Goal: Transaction & Acquisition: Book appointment/travel/reservation

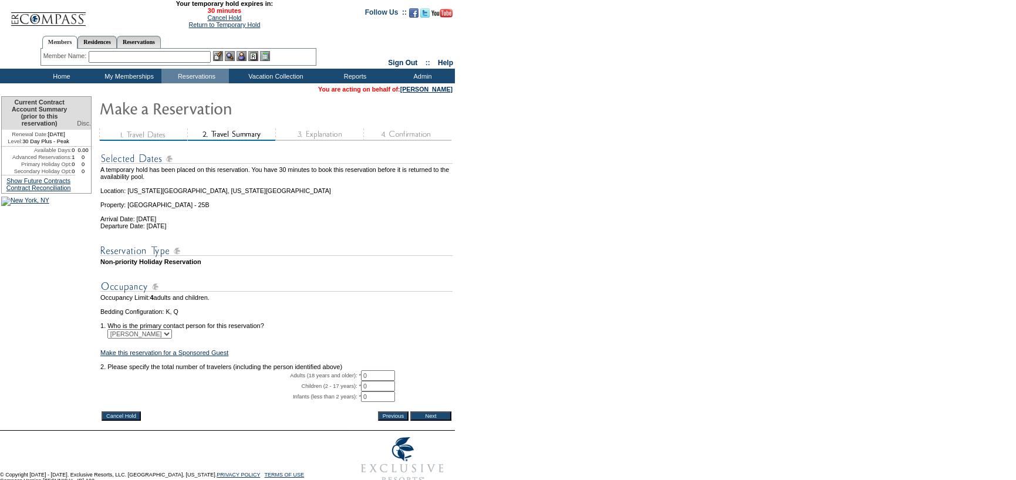
drag, startPoint x: 373, startPoint y: 389, endPoint x: 296, endPoint y: 384, distance: 76.4
click at [296, 384] on tbody "A temporary hold has been placed on this reservation. You have 30 minutes to bo…" at bounding box center [276, 276] width 352 height 265
type input "1"
click at [571, 280] on form "29:59 Your temporary hold expires in: 30 minutes Cancel Hold Return to Temporar…" at bounding box center [508, 245] width 1016 height 490
click at [440, 421] on input "Next" at bounding box center [430, 415] width 41 height 9
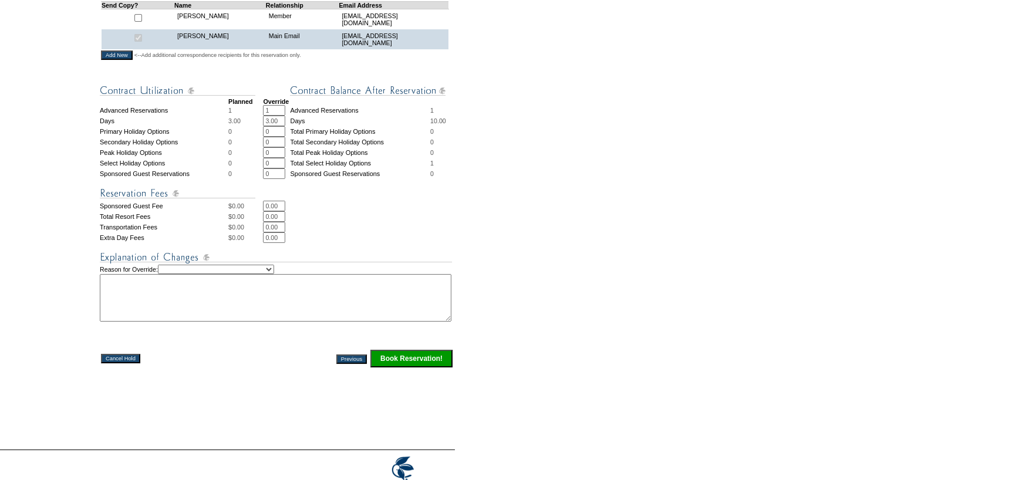
scroll to position [411, 0]
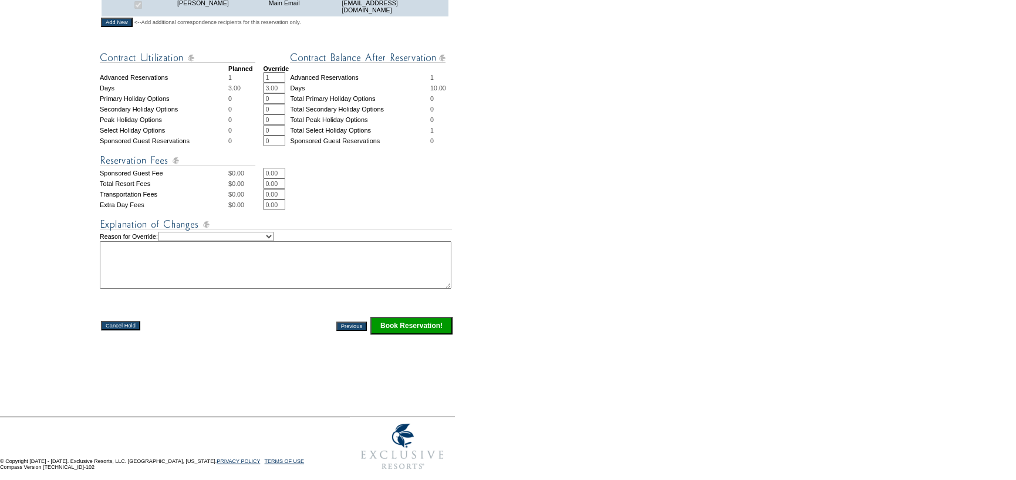
click at [400, 335] on input "Book Reservation!" at bounding box center [411, 326] width 82 height 18
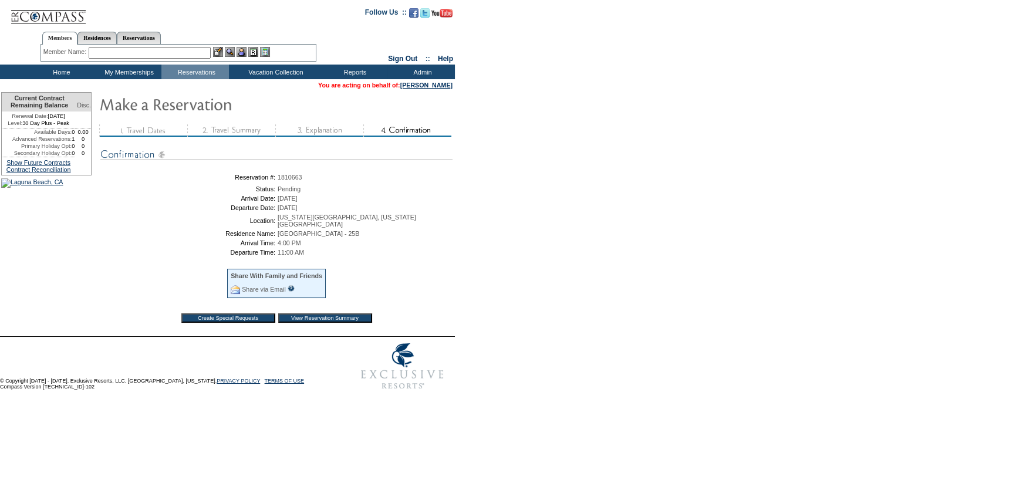
click at [427, 89] on table "You are acting on behalf of: Jim Estes" at bounding box center [385, 84] width 137 height 9
click at [428, 83] on link "[PERSON_NAME]" at bounding box center [426, 85] width 52 height 7
